Goal: Information Seeking & Learning: Understand process/instructions

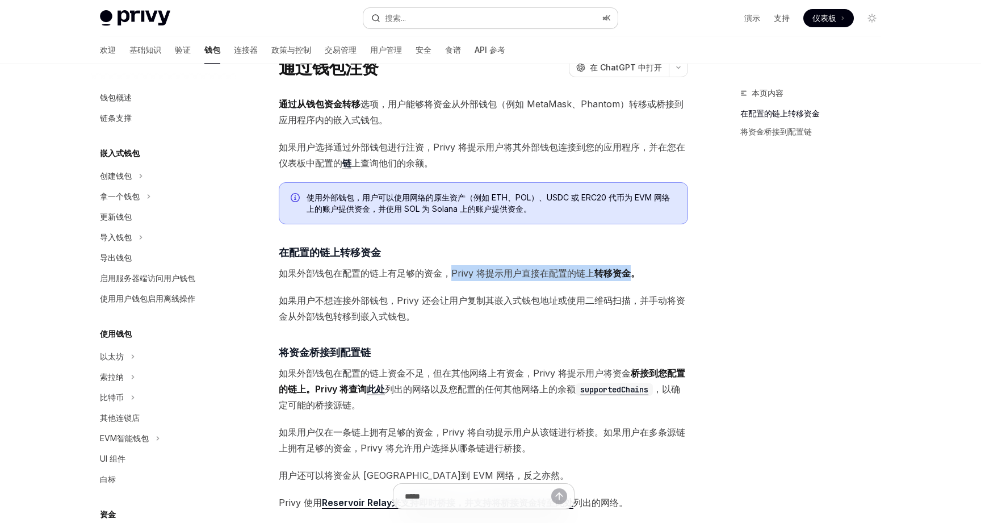
click at [417, 14] on button "搜索... ⌘ K" at bounding box center [490, 18] width 254 height 20
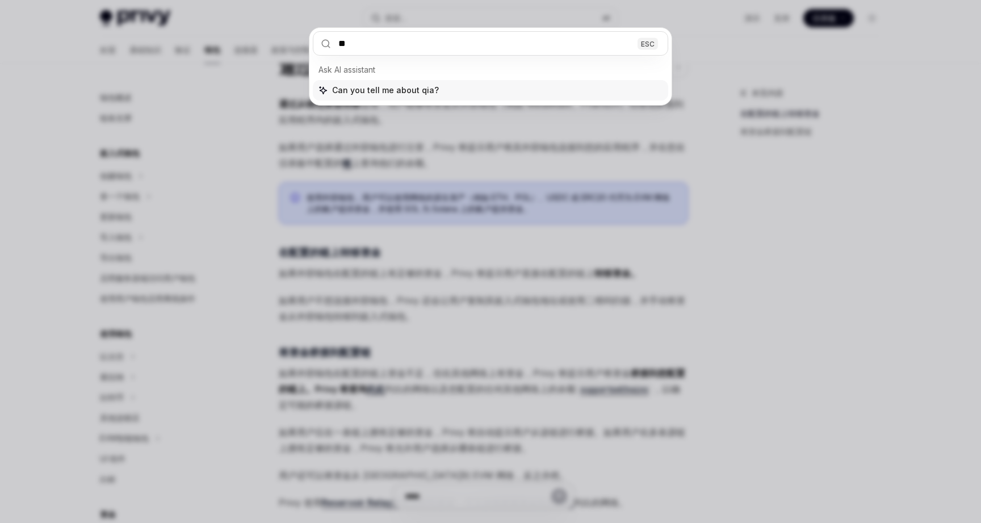
type input "*"
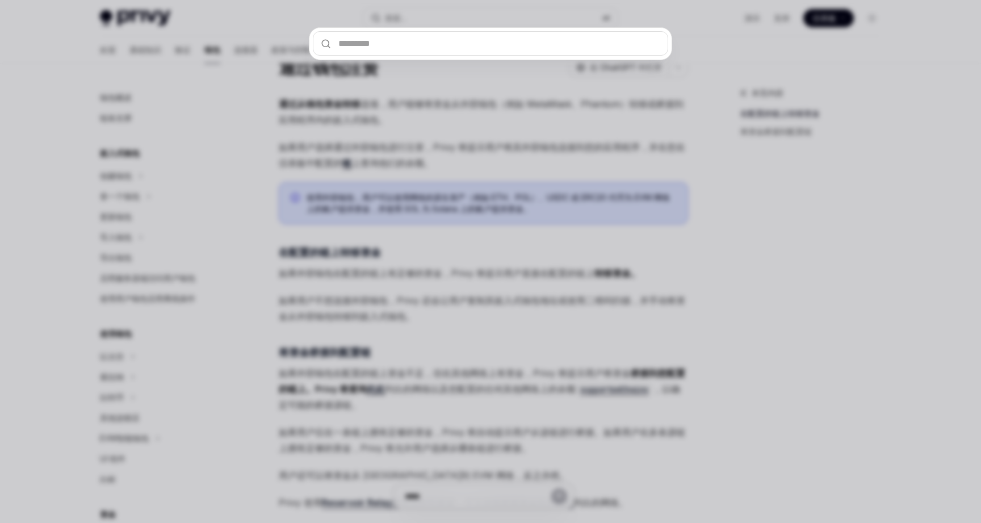
type input "*"
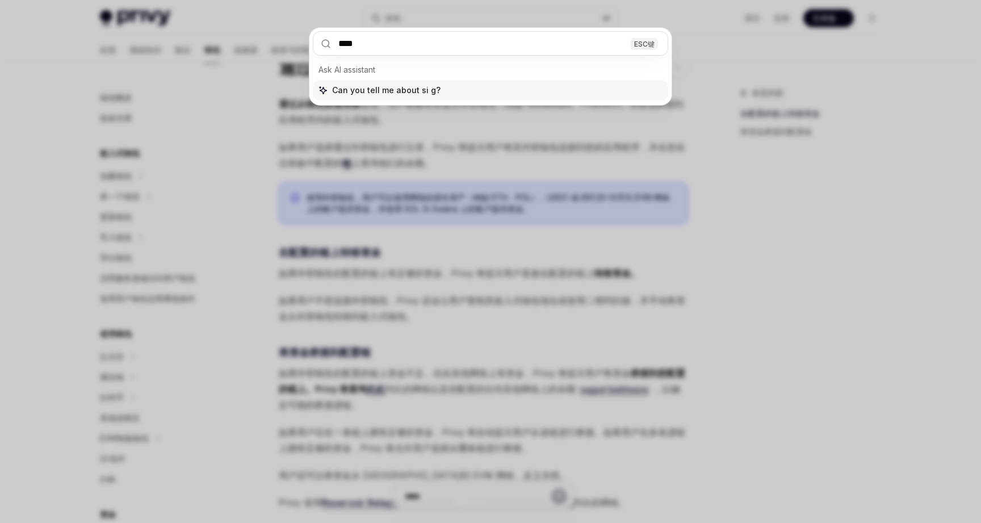
type input "****"
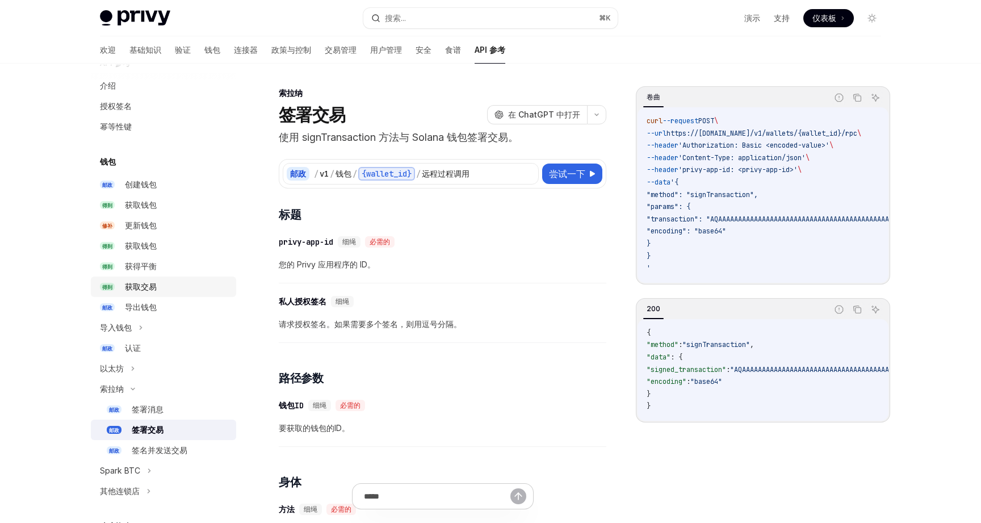
scroll to position [55, 0]
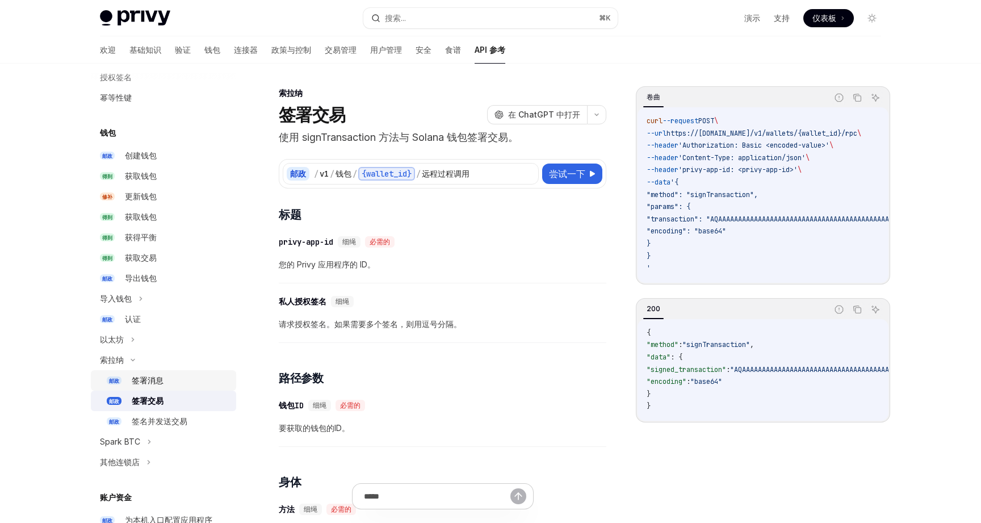
click at [191, 383] on div "签署消息" at bounding box center [181, 381] width 98 height 14
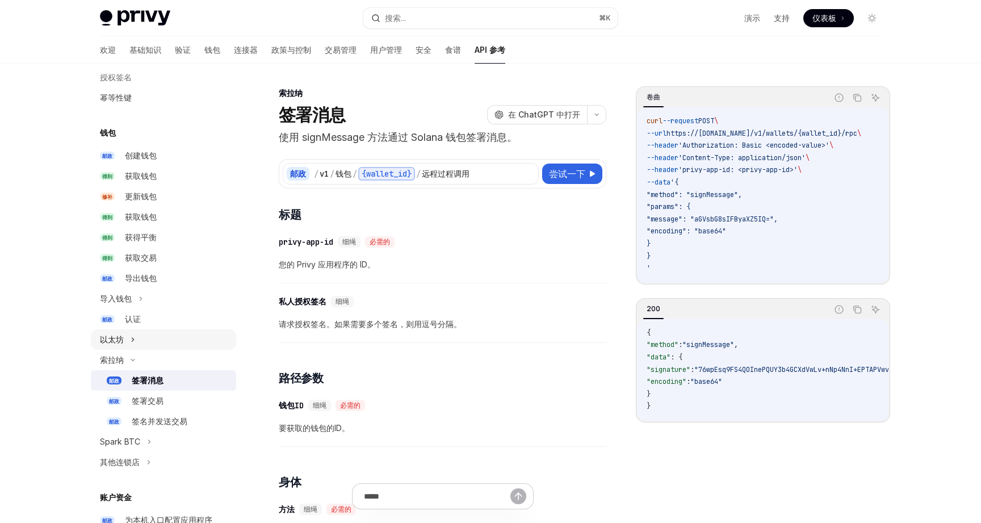
click at [135, 340] on icon at bounding box center [133, 340] width 5 height 14
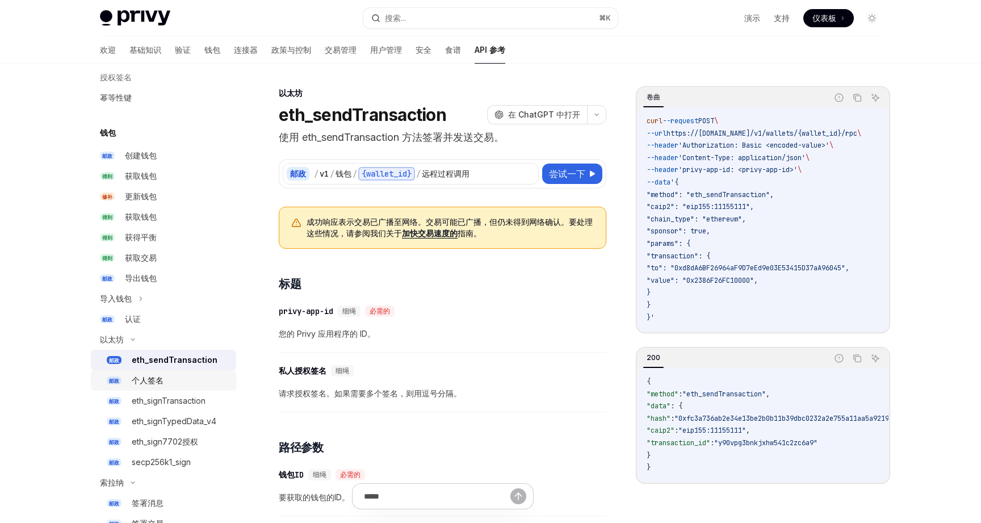
click at [177, 383] on div "个人签名" at bounding box center [181, 381] width 98 height 14
type textarea "*"
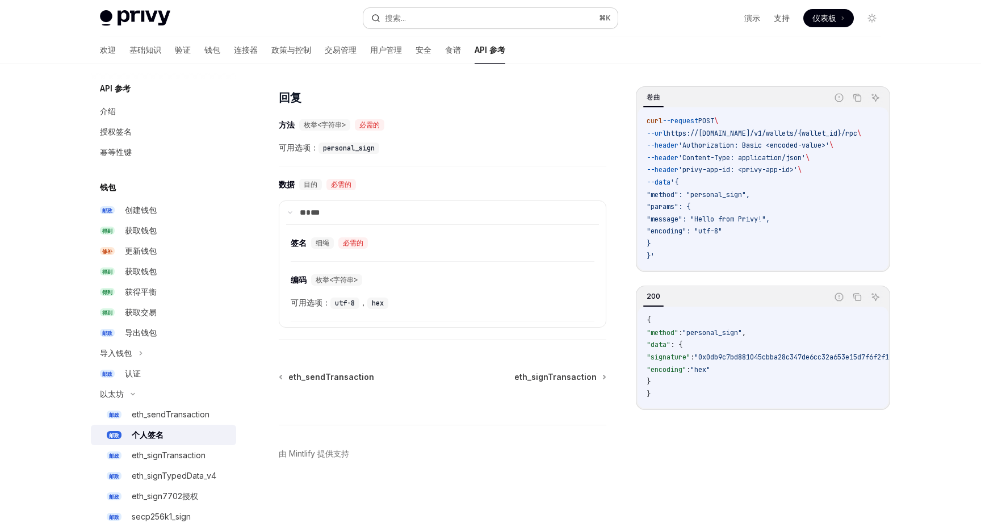
click at [435, 18] on button "搜索... ⌘ K" at bounding box center [490, 18] width 254 height 20
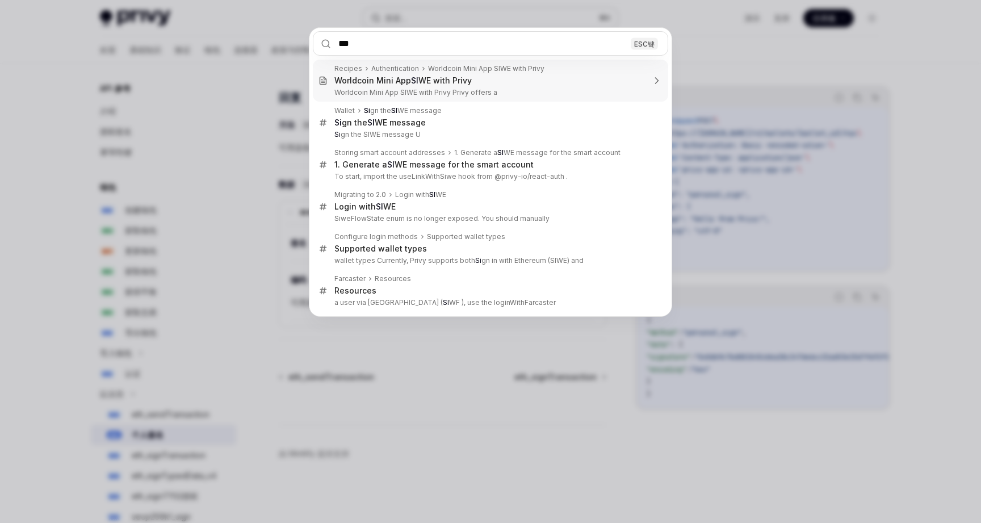
type input "****"
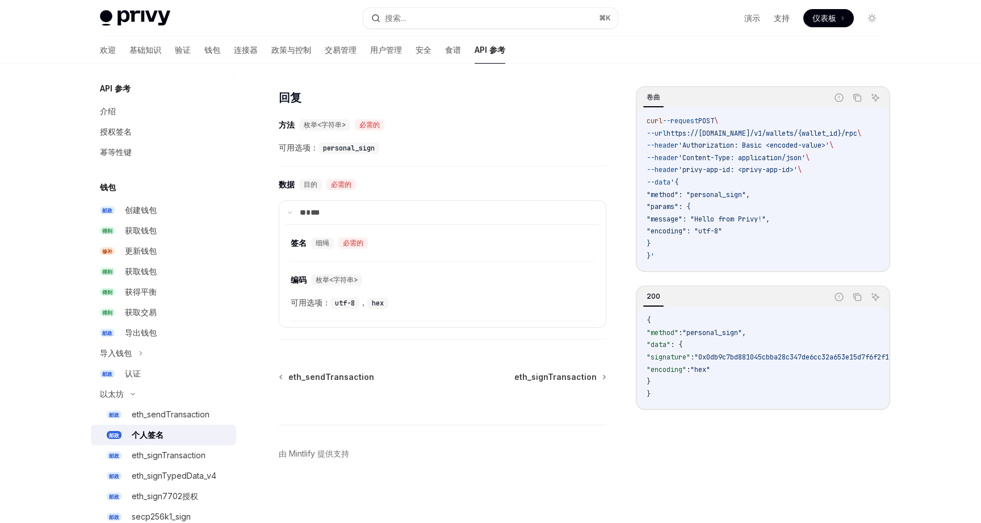
scroll to position [64, 0]
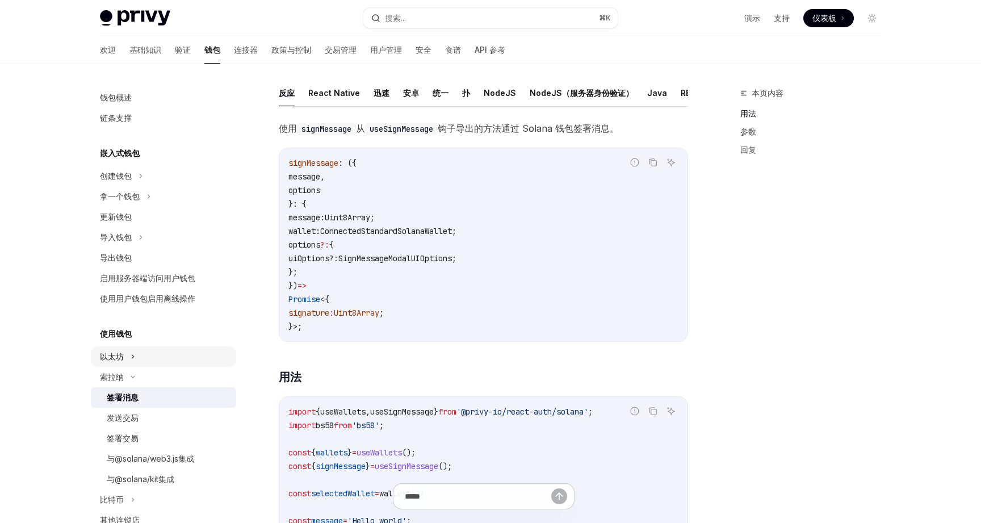
click at [128, 362] on div "以太坊" at bounding box center [163, 356] width 145 height 20
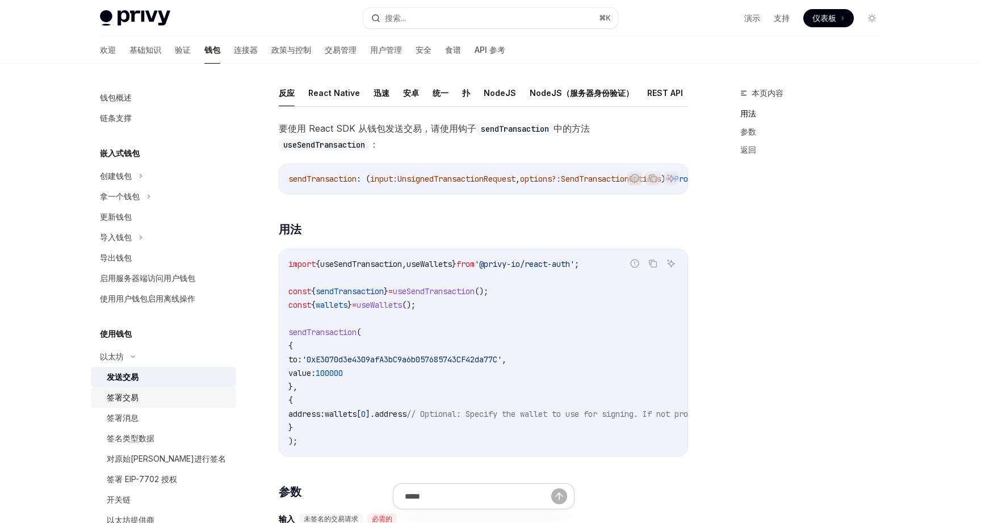
click at [165, 398] on div "签署交易" at bounding box center [168, 398] width 123 height 14
click at [157, 417] on div "签署消息" at bounding box center [168, 418] width 123 height 14
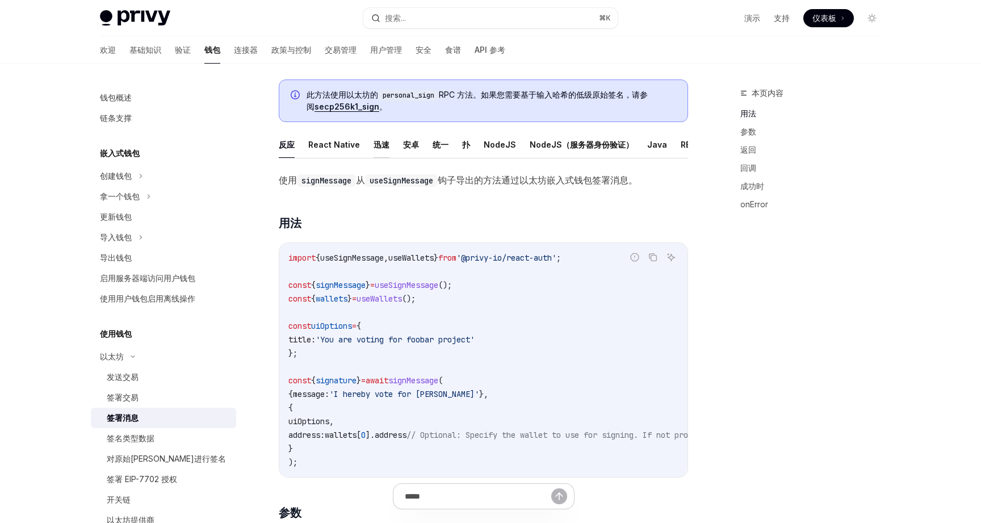
click at [380, 146] on font "迅速" at bounding box center [382, 145] width 16 height 10
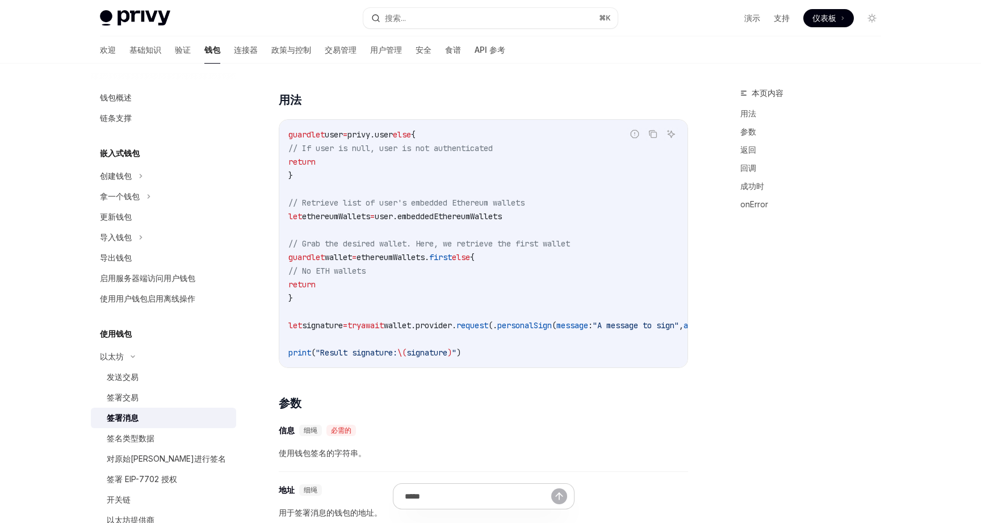
click at [452, 325] on span "provider" at bounding box center [434, 325] width 36 height 10
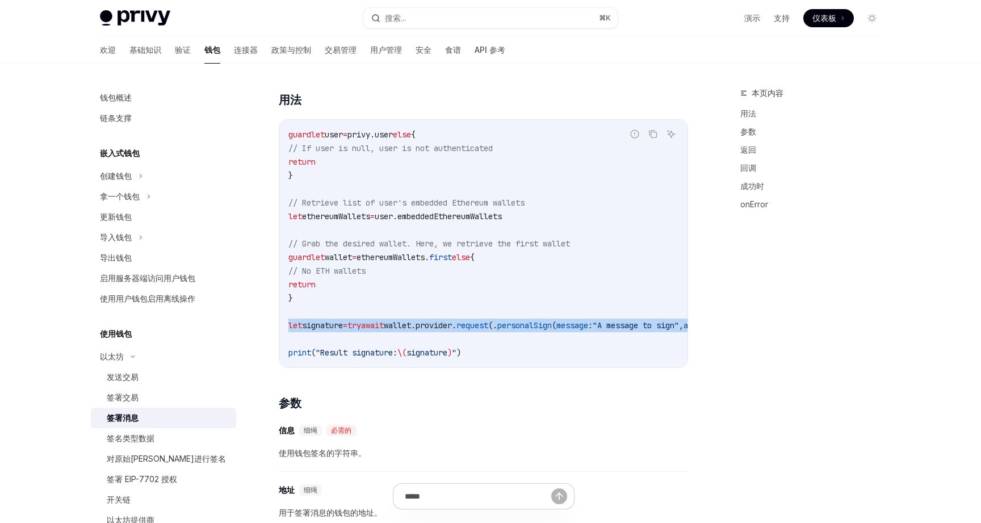
click at [452, 325] on span "provider" at bounding box center [434, 325] width 36 height 10
copy span "let signature = try await wallet. provider . request (. personalSign ( message …"
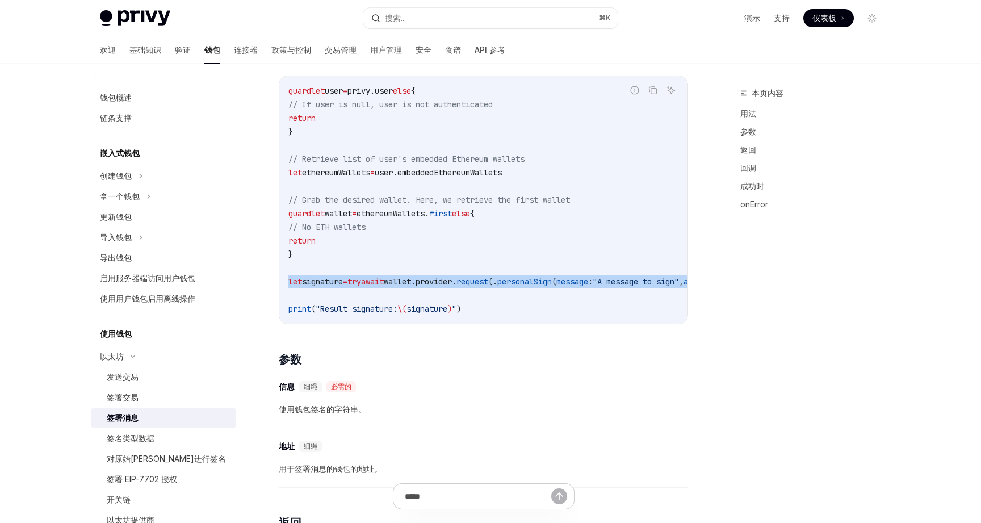
scroll to position [231, 0]
click at [132, 437] on font "签名类型数据" at bounding box center [131, 438] width 48 height 10
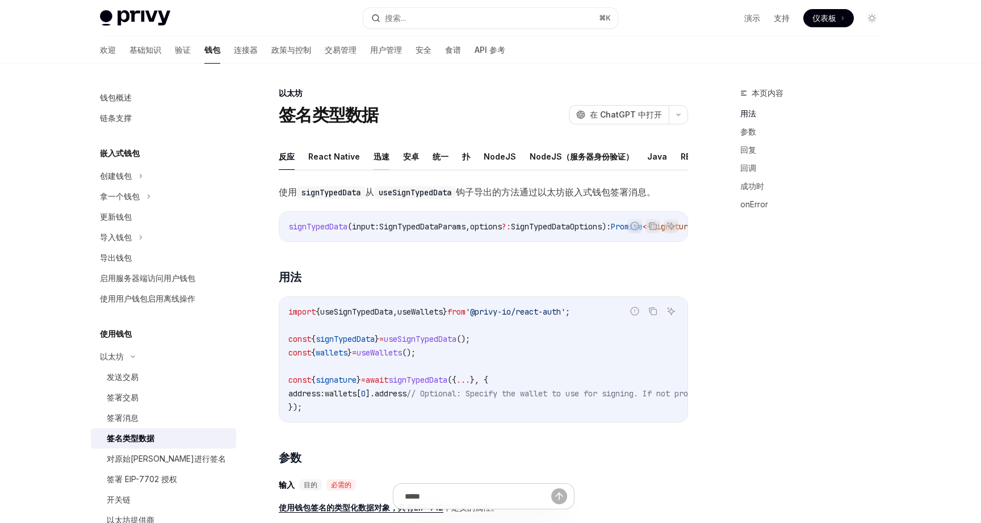
click at [380, 158] on font "迅速" at bounding box center [382, 157] width 16 height 10
type textarea "*"
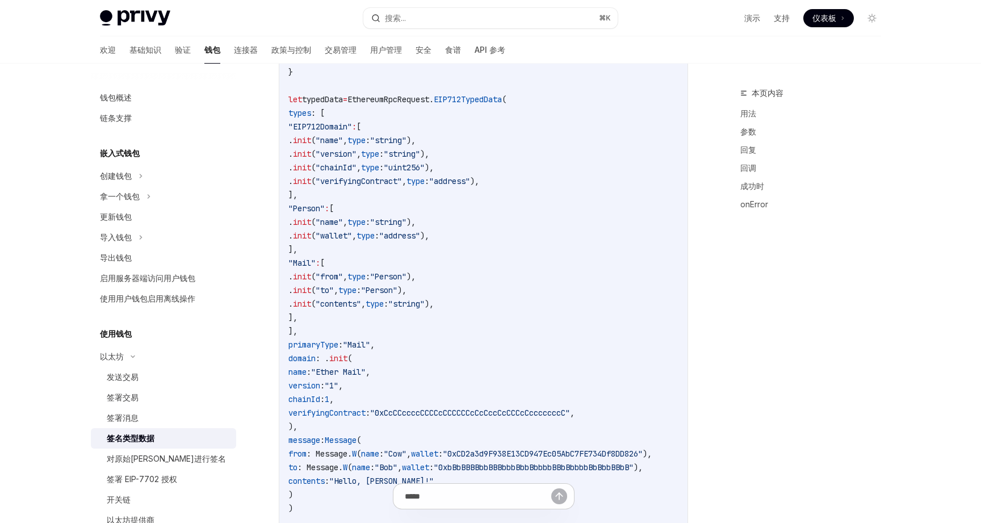
scroll to position [417, 0]
click at [299, 98] on span "let" at bounding box center [295, 98] width 14 height 10
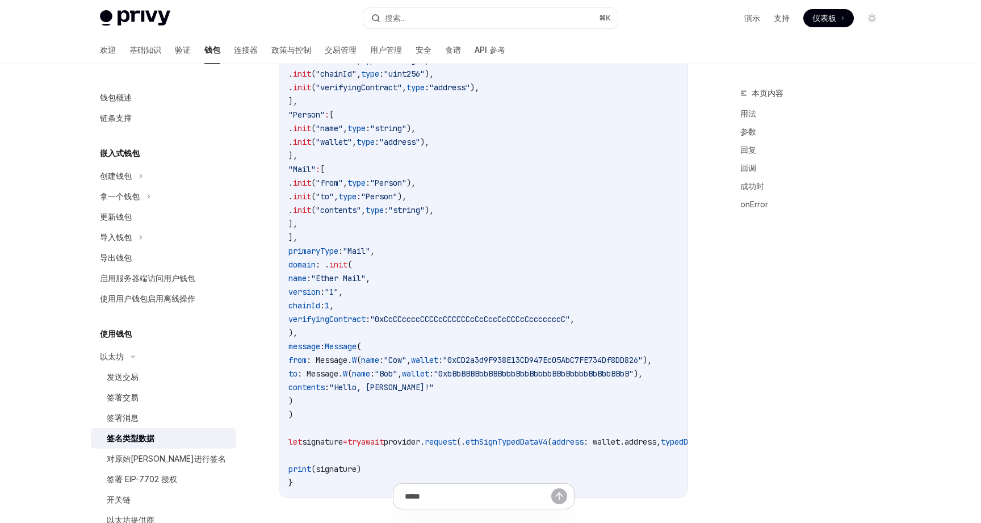
scroll to position [513, 0]
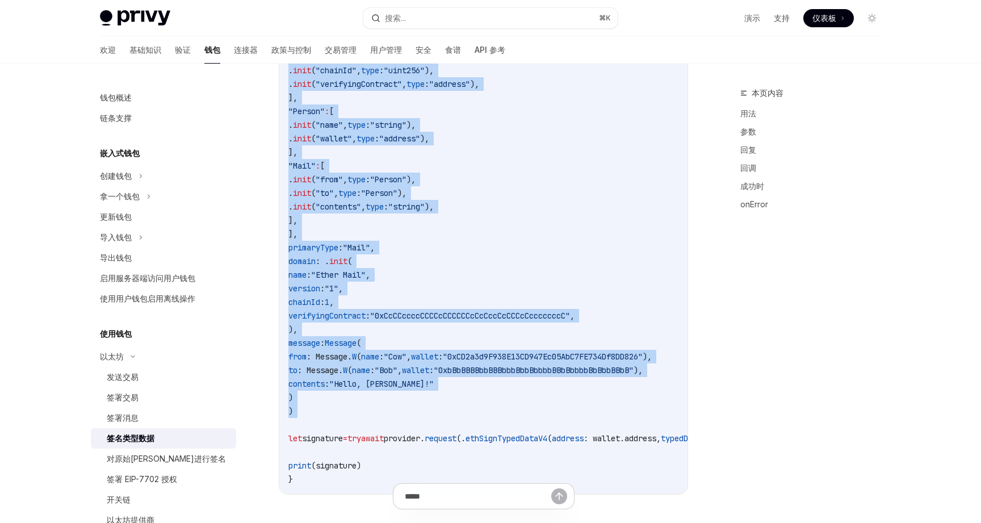
click at [346, 420] on code "struct Message : Encodable { struct W : Encodable { let name: String let wallet…" at bounding box center [538, 104] width 500 height 763
copy code "let typedData = EthereumRpcRequest. EIP712TypedData ( types : [ "EIP712Domain" …"
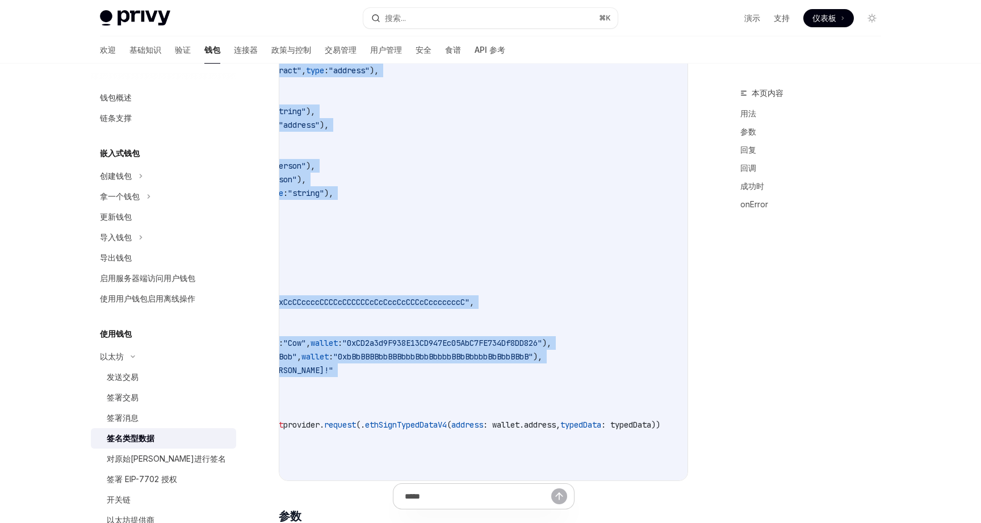
scroll to position [0, 162]
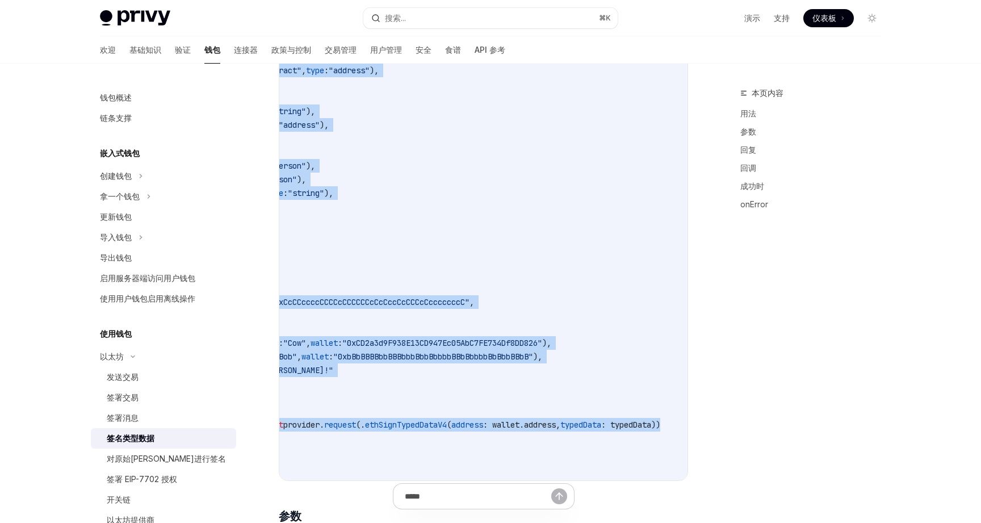
click at [663, 423] on code "struct Message : Encodable { struct W : Encodable { let name: String let wallet…" at bounding box center [438, 90] width 500 height 763
copy code "let typedData = EthereumRpcRequest. EIP712TypedData ( types : [ "EIP712Domain" …"
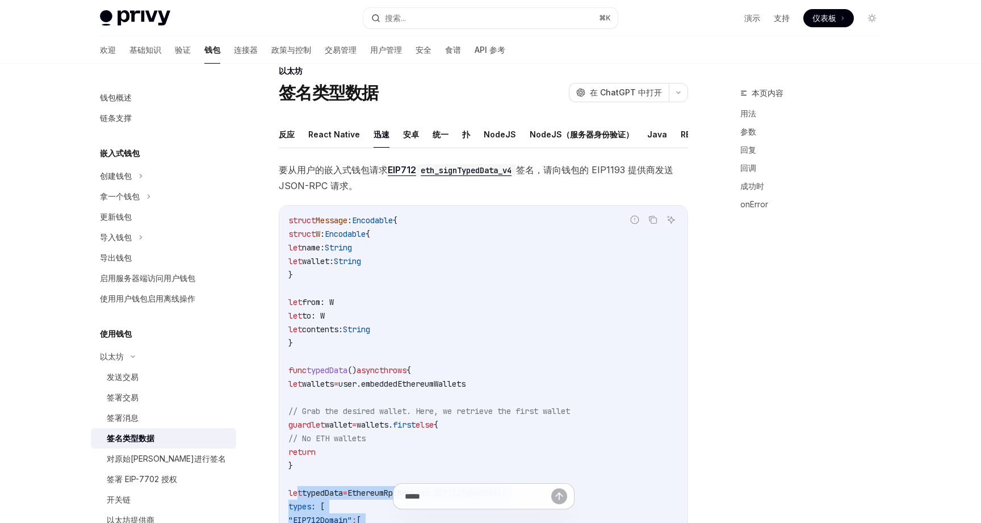
scroll to position [27, 0]
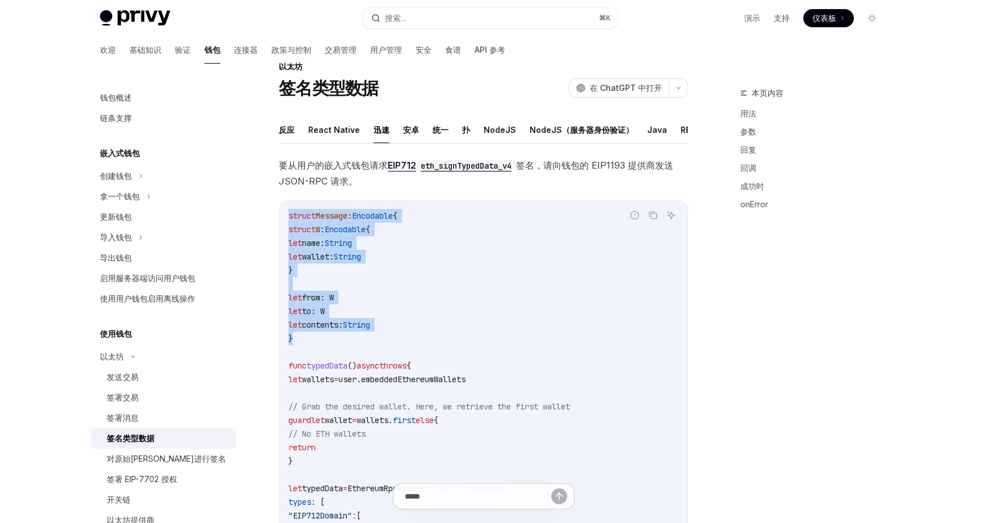
drag, startPoint x: 301, startPoint y: 340, endPoint x: 268, endPoint y: 217, distance: 126.6
copy code "struct Message : Encodable { struct W : Encodable { let name: String let wallet…"
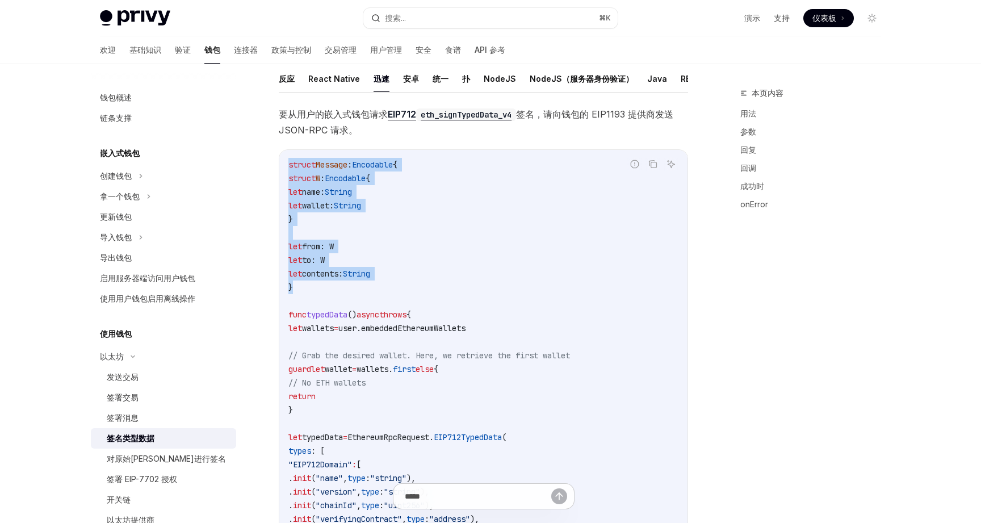
scroll to position [78, 0]
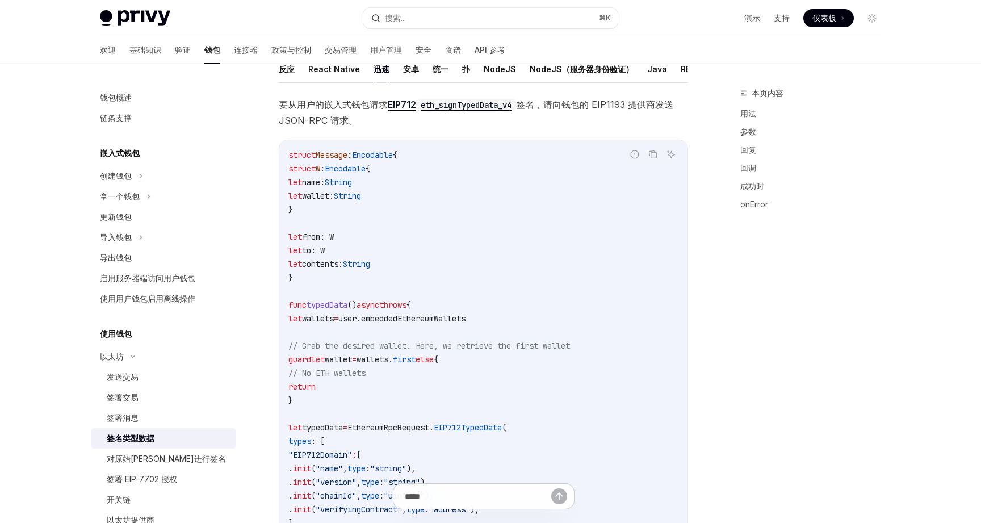
scroll to position [72, 0]
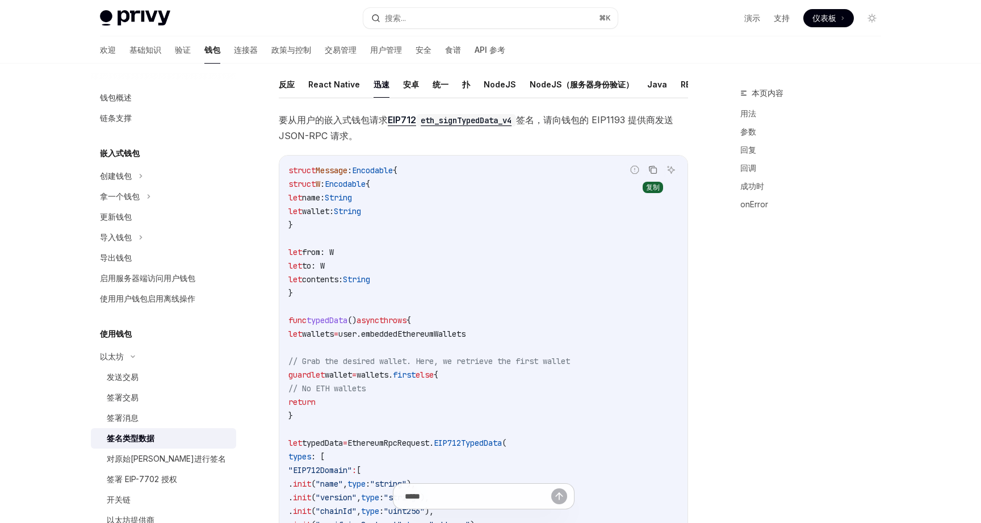
click at [652, 171] on icon "复制代码块中的内容" at bounding box center [652, 169] width 9 height 9
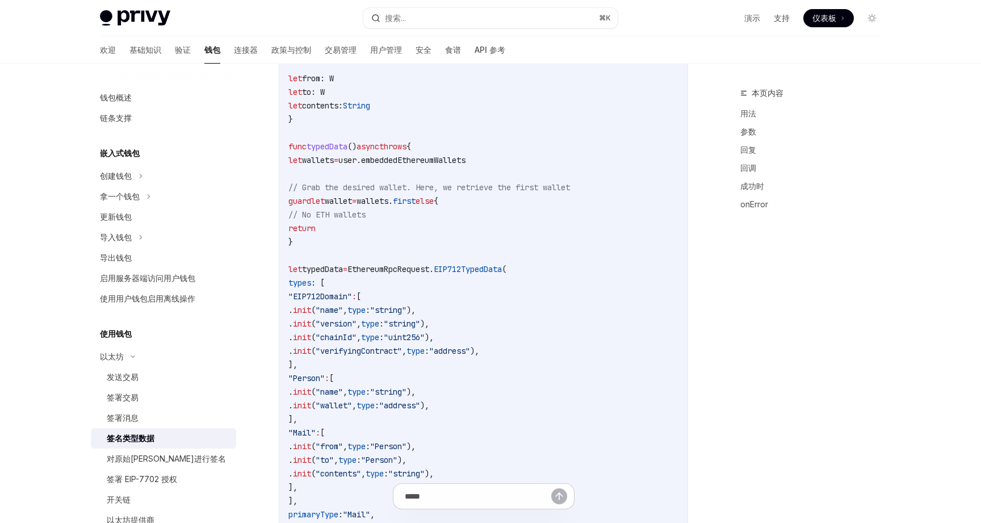
scroll to position [256, 0]
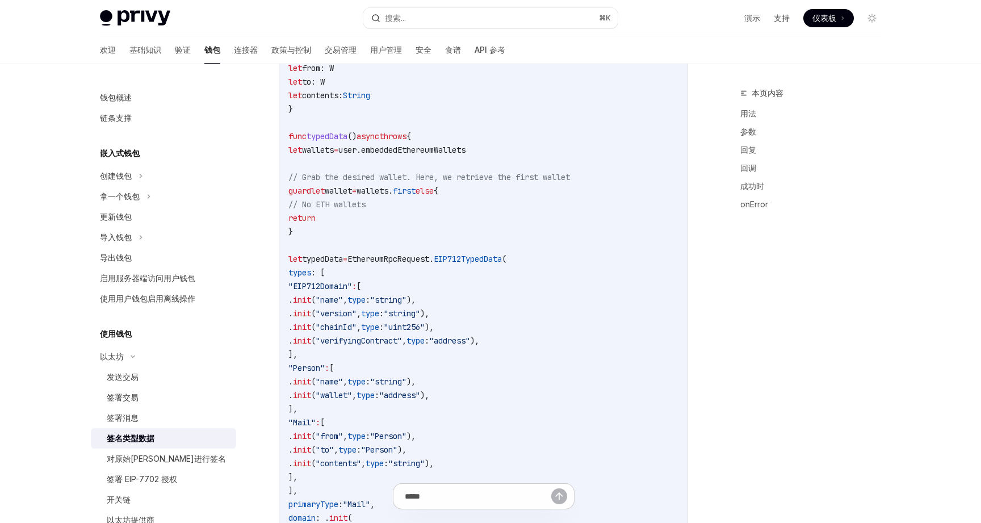
click at [408, 259] on span "EthereumRpcRequest." at bounding box center [390, 259] width 86 height 10
copy span "EthereumRpcRequest"
click at [380, 241] on code "struct Message : Encodable { struct W : Encodable { let name: String let wallet…" at bounding box center [538, 361] width 500 height 763
drag, startPoint x: 375, startPoint y: 256, endPoint x: 540, endPoint y: 263, distance: 165.4
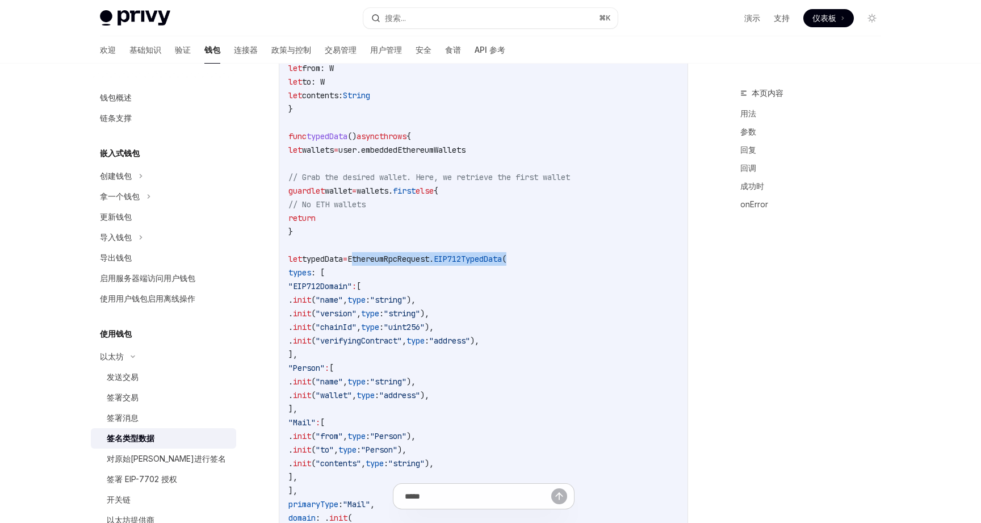
click at [506, 263] on span "let typedData = EthereumRpcRequest. EIP712TypedData (" at bounding box center [397, 259] width 218 height 10
copy span "EthereumRpcRequest. EIP712TypedData ("
